Goal: Entertainment & Leisure: Consume media (video, audio)

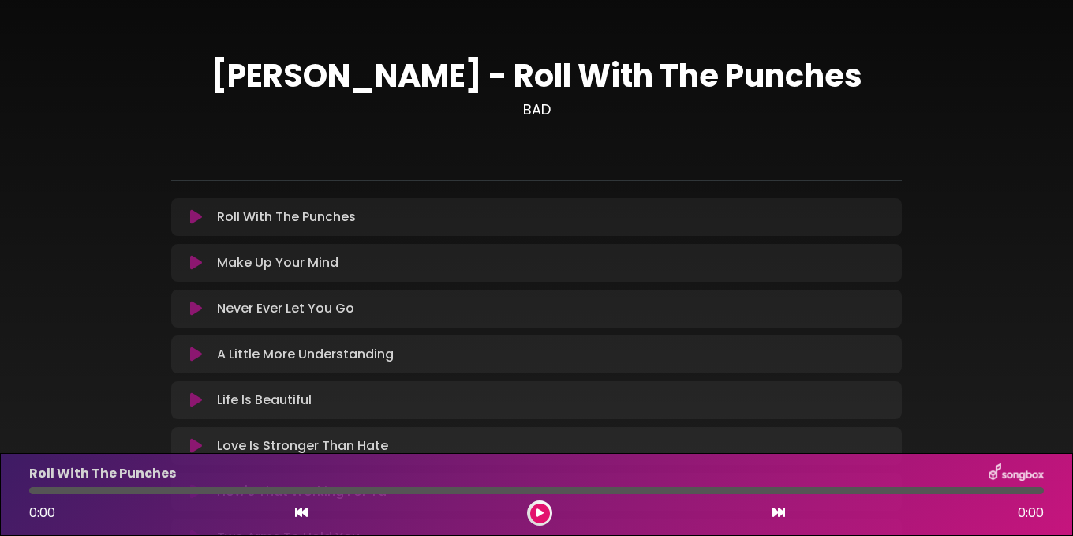
click at [196, 214] on icon at bounding box center [196, 217] width 12 height 16
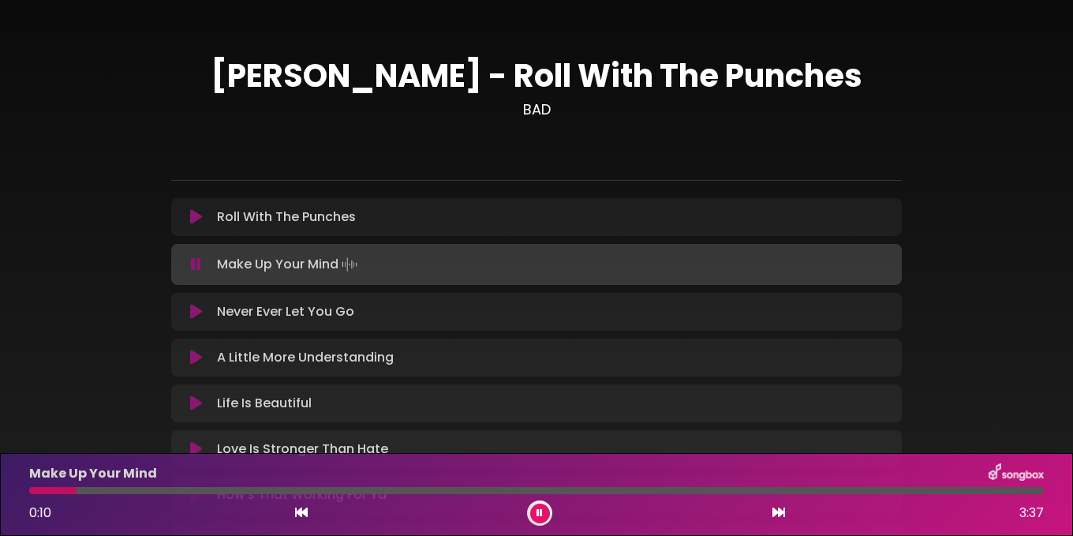
click at [198, 260] on icon at bounding box center [196, 264] width 10 height 16
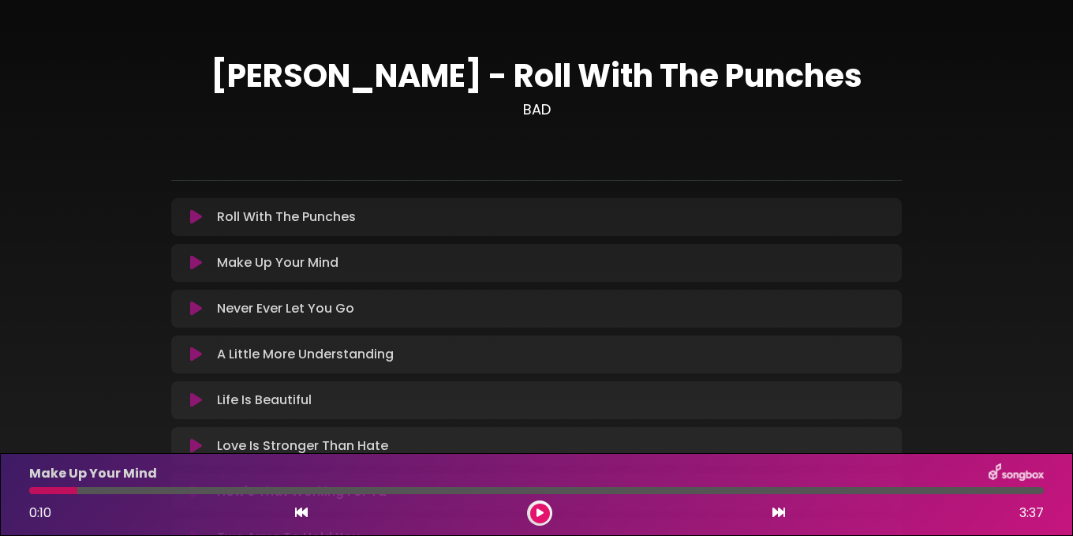
click at [193, 261] on icon at bounding box center [196, 263] width 12 height 16
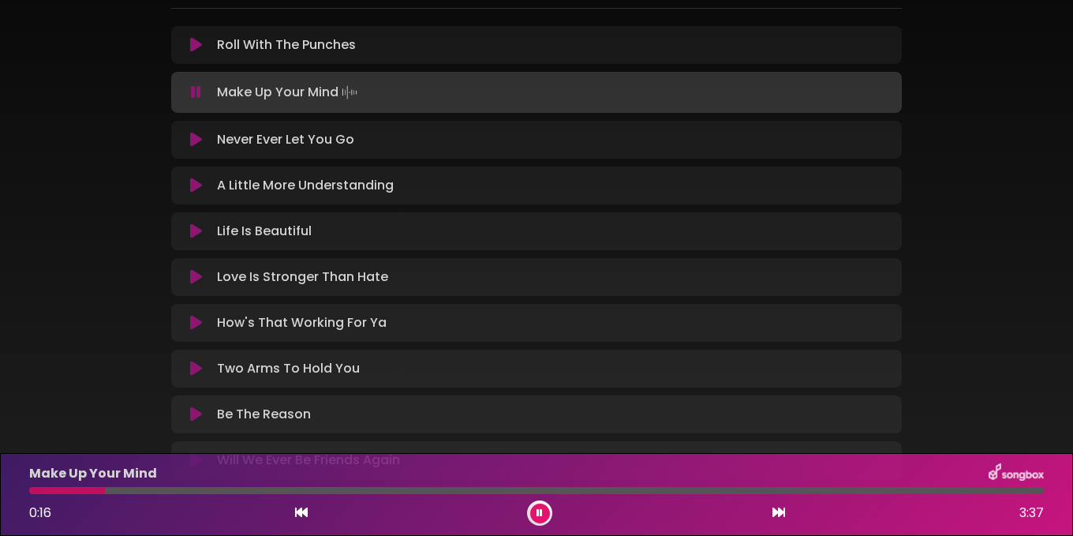
scroll to position [140, 0]
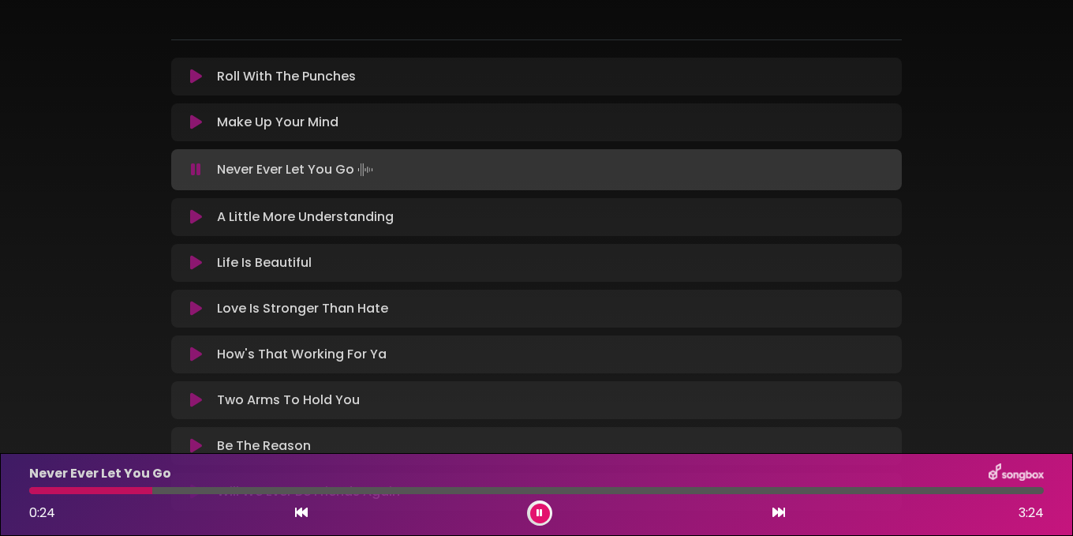
click at [195, 165] on icon at bounding box center [196, 170] width 10 height 16
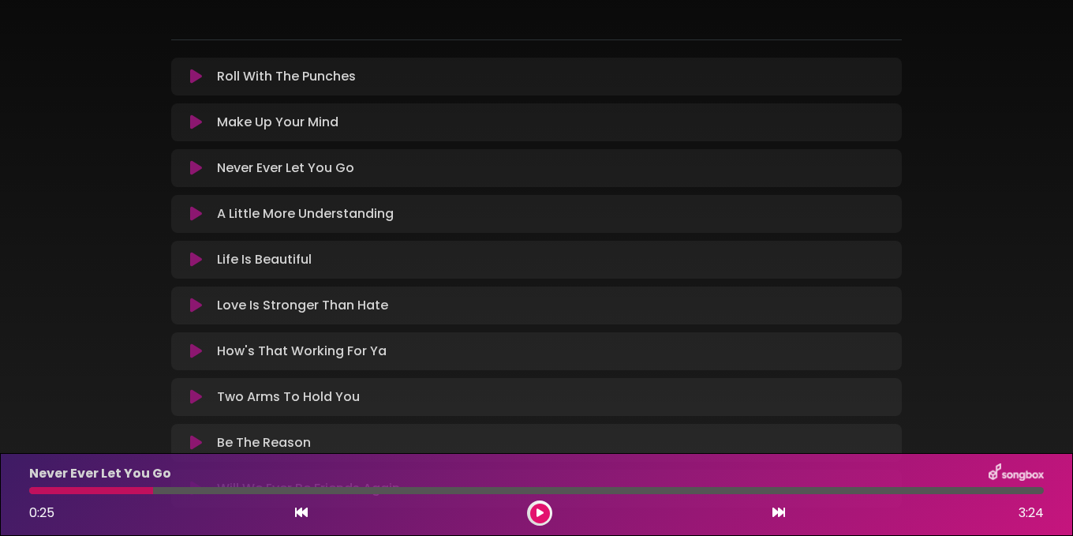
click at [201, 255] on icon at bounding box center [196, 260] width 12 height 16
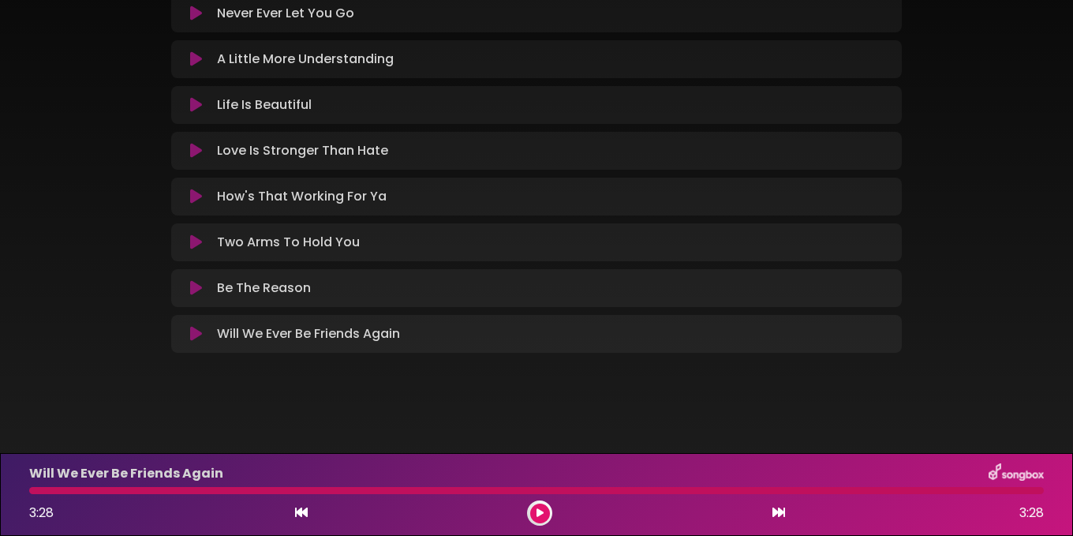
scroll to position [295, 0]
click at [194, 193] on icon at bounding box center [196, 197] width 12 height 16
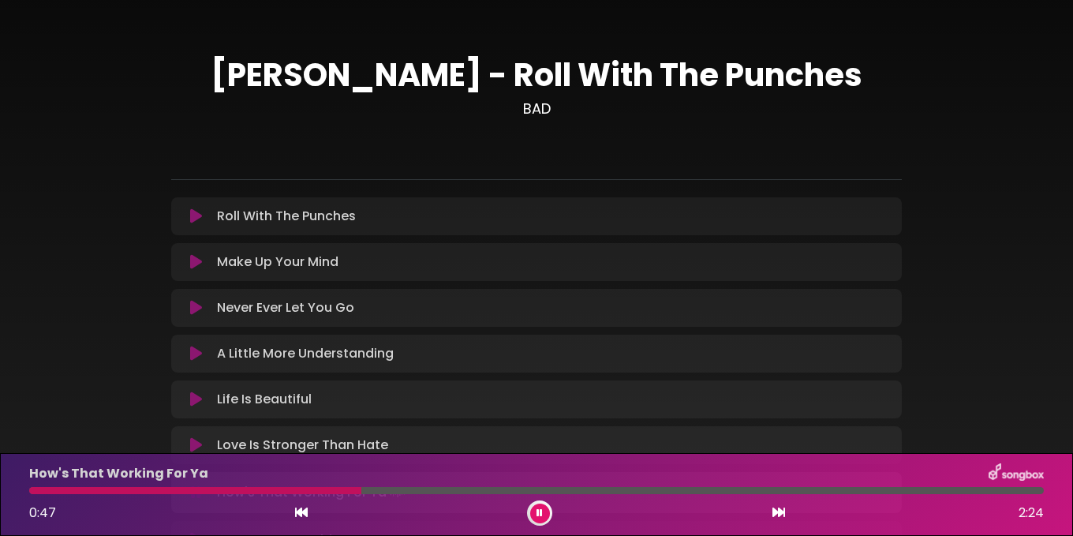
scroll to position [0, 0]
click at [527, 113] on h3 "BAD" at bounding box center [536, 109] width 731 height 17
click at [522, 89] on h1 "[PERSON_NAME] - Roll With The Punches" at bounding box center [536, 76] width 731 height 38
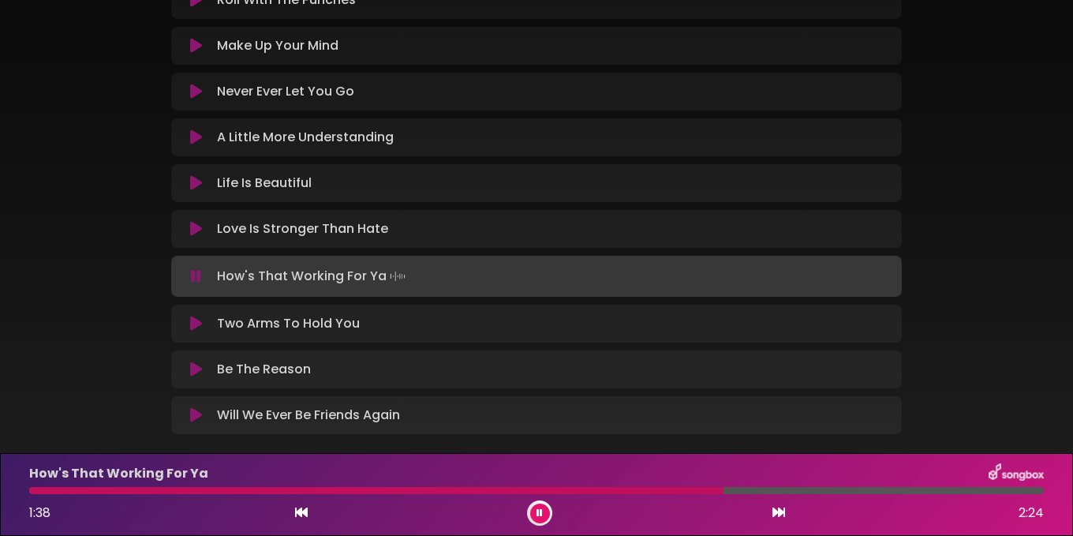
scroll to position [237, 0]
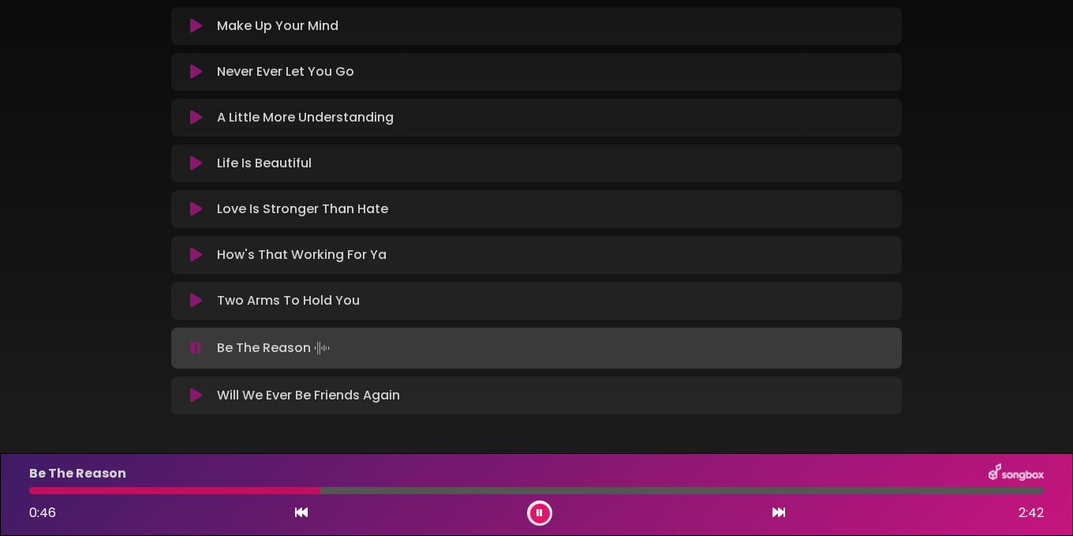
click at [540, 511] on icon at bounding box center [540, 512] width 6 height 9
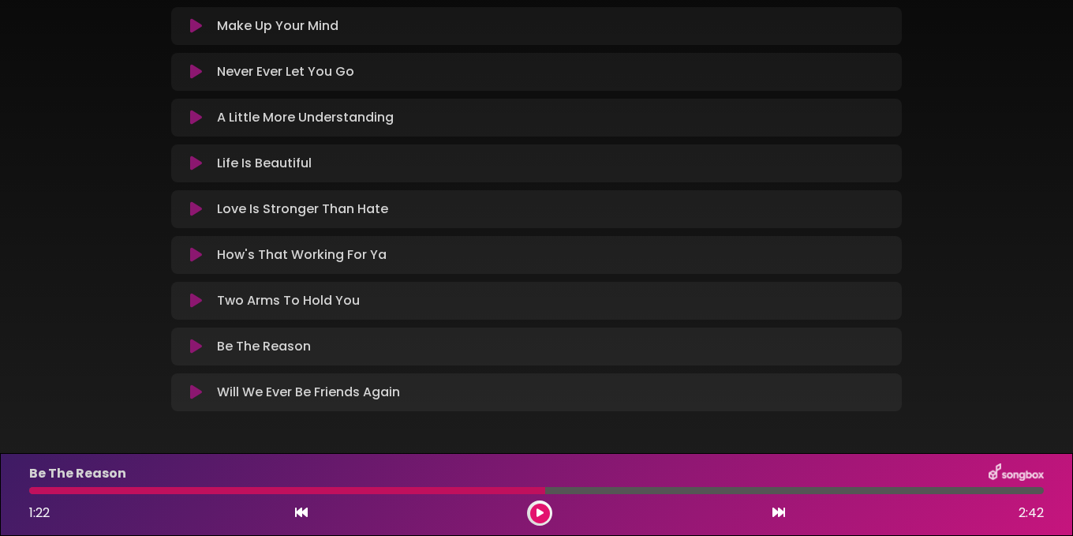
click at [537, 509] on icon at bounding box center [540, 512] width 7 height 9
